Goal: Use online tool/utility: Utilize a website feature to perform a specific function

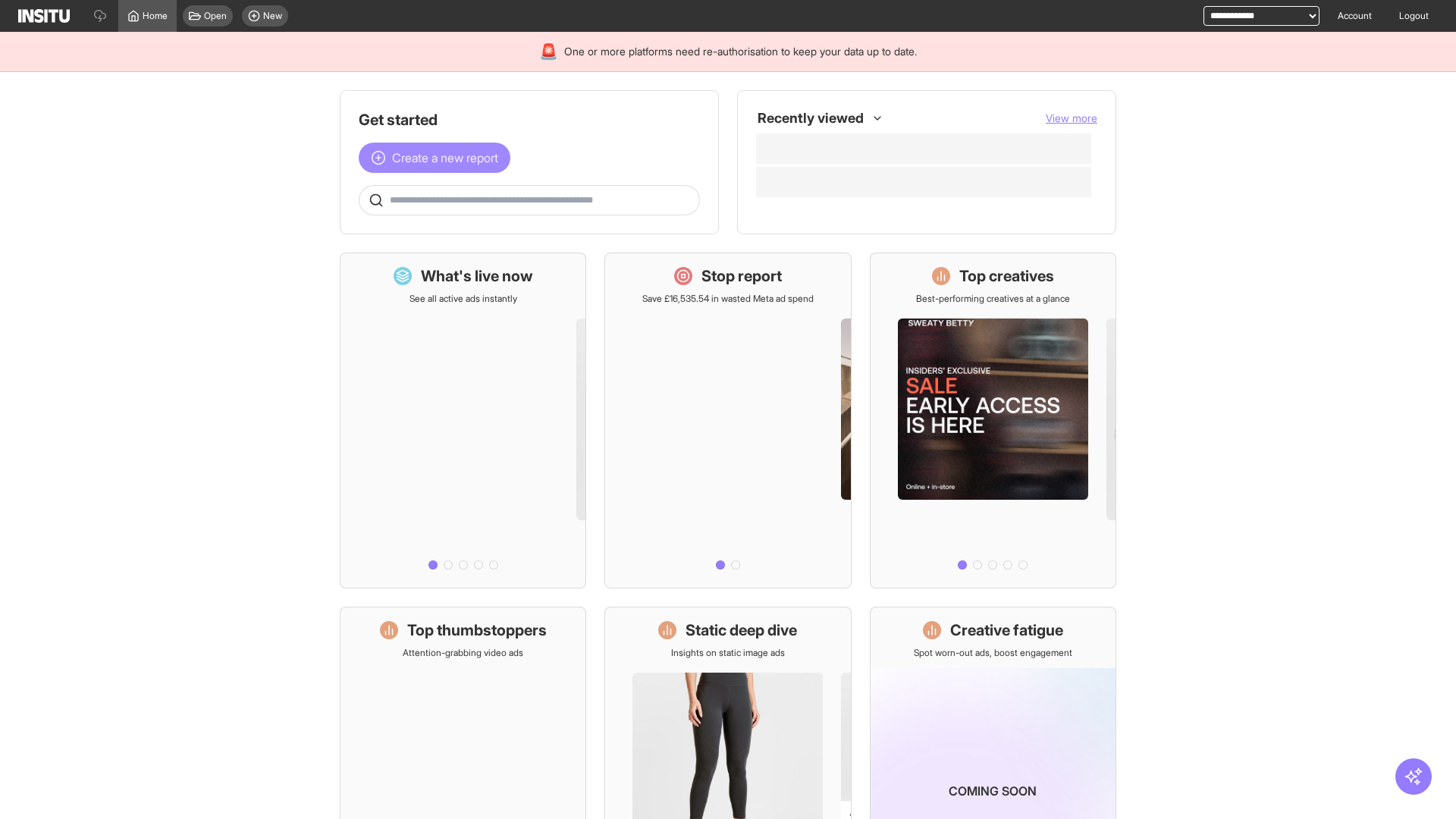
click at [439, 158] on span "Create a new report" at bounding box center [445, 157] width 107 height 18
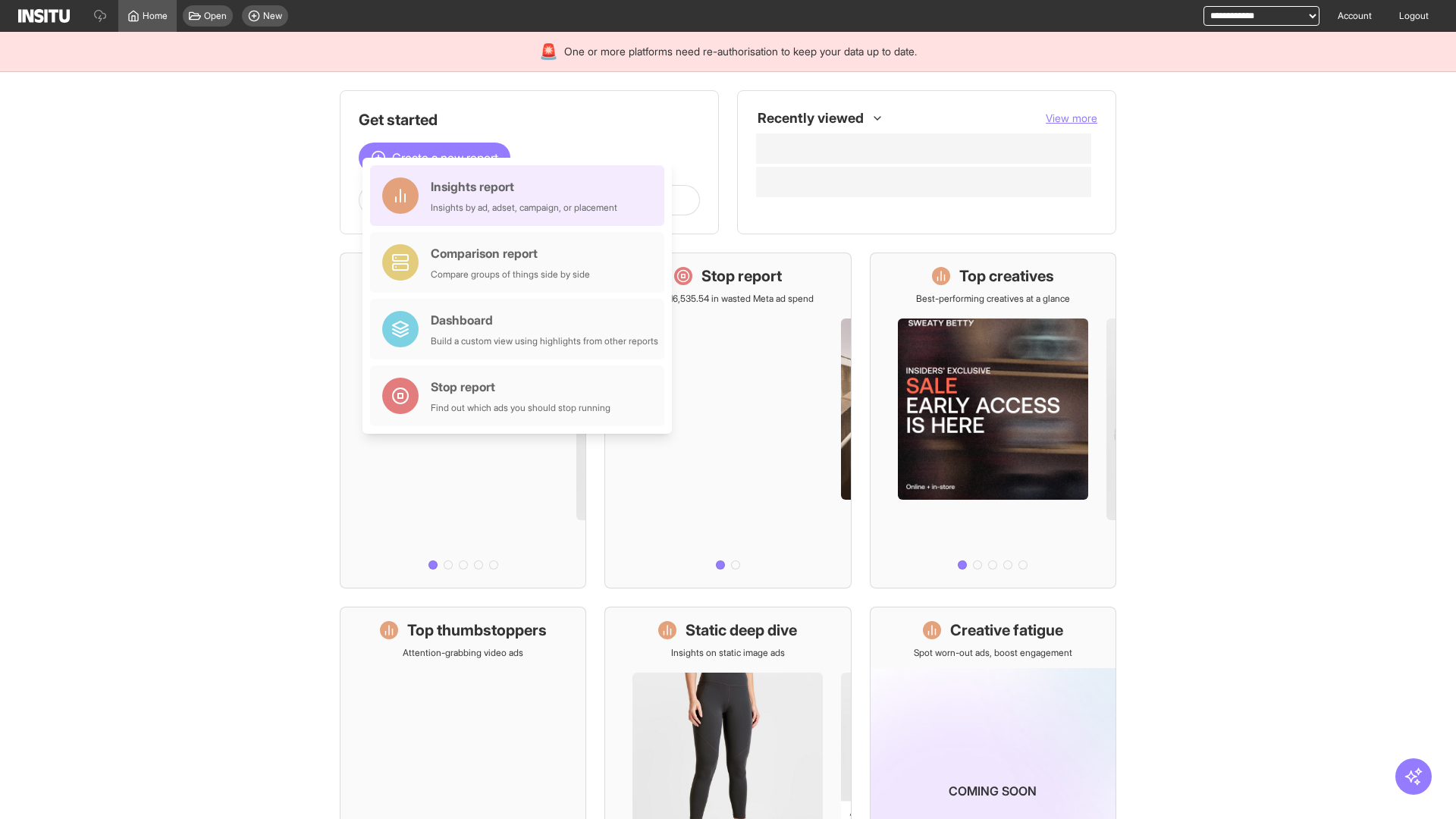
click at [521, 195] on div "Insights report Insights by ad, adset, campaign, or placement" at bounding box center [525, 195] width 187 height 36
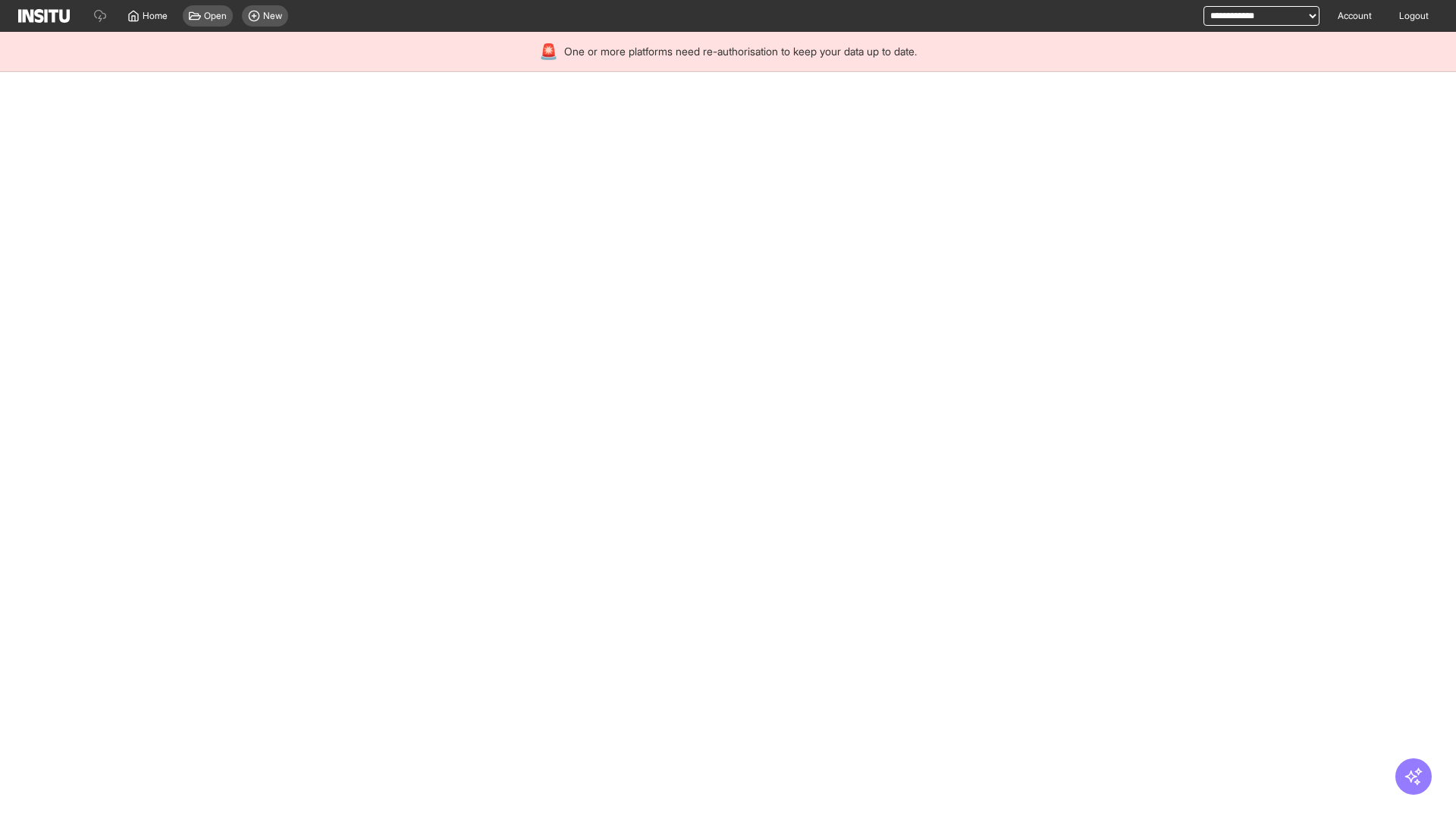
select select "**"
